Goal: Use online tool/utility: Use online tool/utility

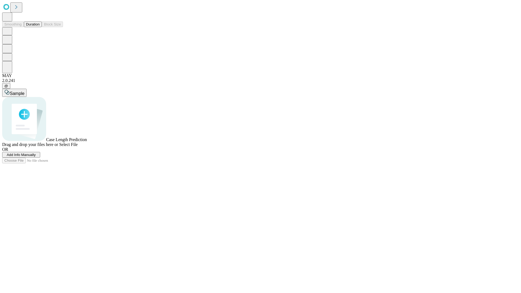
click at [40, 27] on button "Duration" at bounding box center [33, 24] width 18 height 6
click at [36, 157] on span "Add Info Manually" at bounding box center [21, 155] width 29 height 4
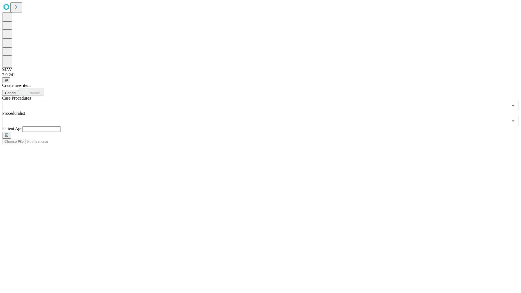
click at [61, 126] on input "text" at bounding box center [41, 128] width 39 height 5
type input "**"
click at [264, 116] on input "text" at bounding box center [255, 121] width 506 height 10
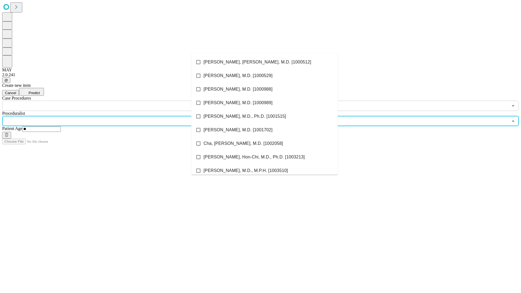
click at [265, 62] on li "[PERSON_NAME], [PERSON_NAME], M.D. [1000512]" at bounding box center [264, 62] width 147 height 14
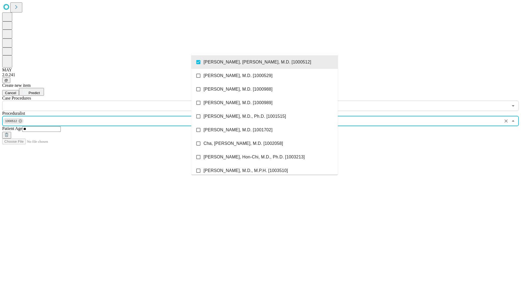
click at [114, 101] on input "text" at bounding box center [255, 106] width 506 height 10
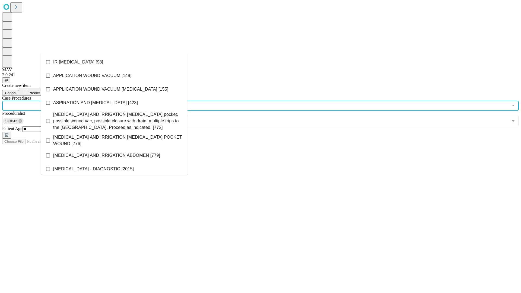
click at [114, 62] on li "IR [MEDICAL_DATA] [98]" at bounding box center [114, 62] width 147 height 14
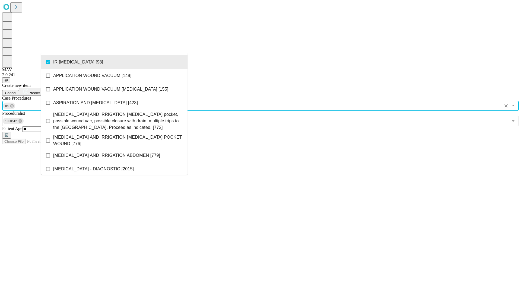
click at [40, 91] on span "Predict" at bounding box center [33, 93] width 11 height 4
